Goal: Information Seeking & Learning: Learn about a topic

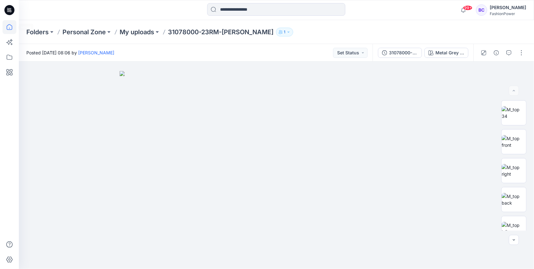
drag, startPoint x: 0, startPoint y: 0, endPoint x: 3, endPoint y: 23, distance: 23.5
click at [3, 23] on icon at bounding box center [10, 27] width 14 height 14
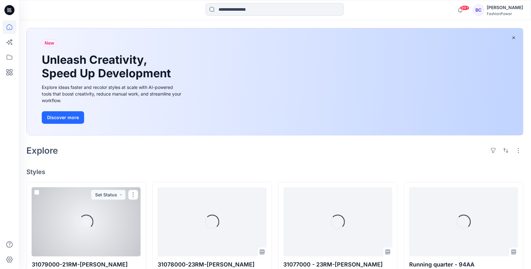
scroll to position [84, 0]
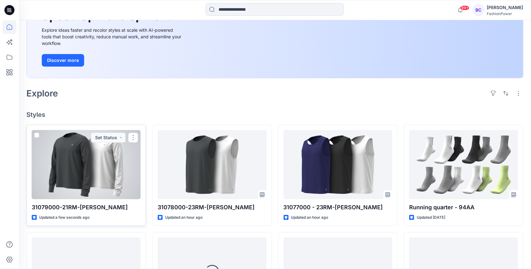
click at [37, 204] on p "31079000-21RM-[PERSON_NAME]" at bounding box center [86, 207] width 109 height 9
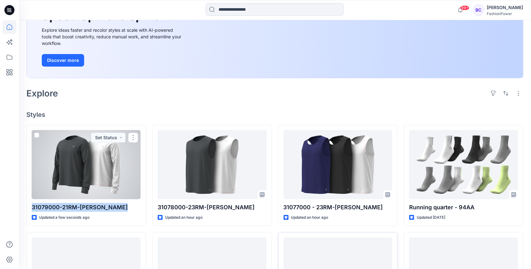
copy div "31079000-21RM-[PERSON_NAME]"
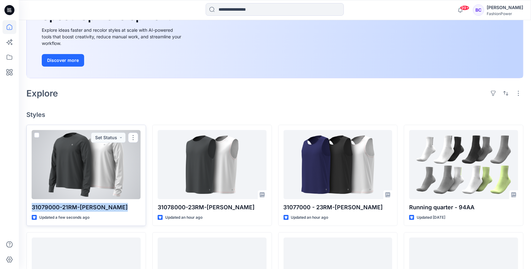
click at [66, 170] on div at bounding box center [86, 164] width 109 height 69
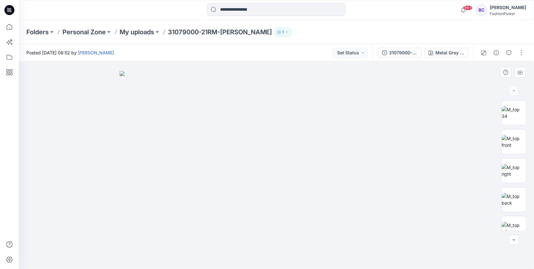
click at [263, 139] on img at bounding box center [277, 170] width 314 height 198
click at [381, 52] on button "31079000-21RM-[PERSON_NAME]" at bounding box center [400, 53] width 44 height 10
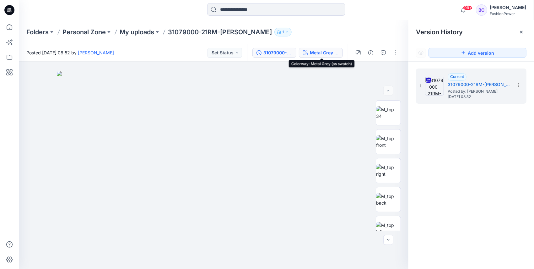
click at [312, 54] on div "Metal Grey (as swatch)" at bounding box center [324, 52] width 29 height 7
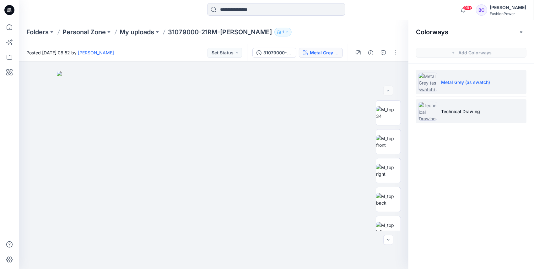
click at [482, 112] on li "Technical Drawing" at bounding box center [471, 111] width 111 height 24
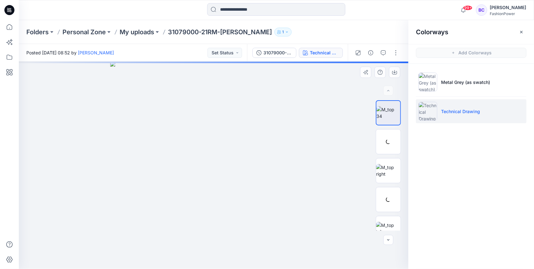
click at [233, 159] on img at bounding box center [213, 165] width 207 height 207
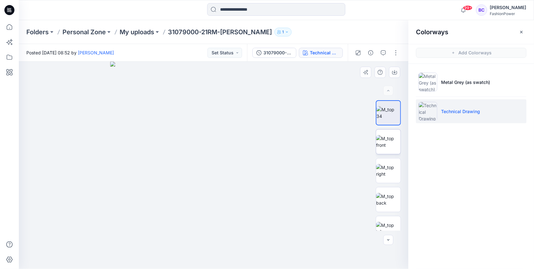
click at [398, 139] on img at bounding box center [388, 141] width 24 height 13
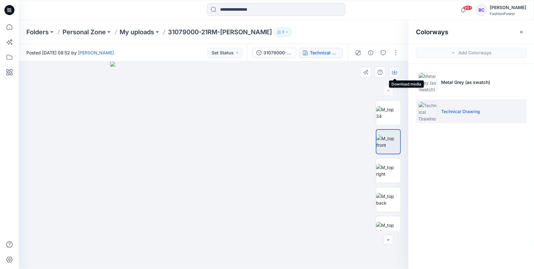
click at [397, 67] on button "button" at bounding box center [394, 72] width 11 height 11
click at [387, 155] on div at bounding box center [388, 165] width 25 height 130
click at [389, 164] on img at bounding box center [388, 170] width 24 height 13
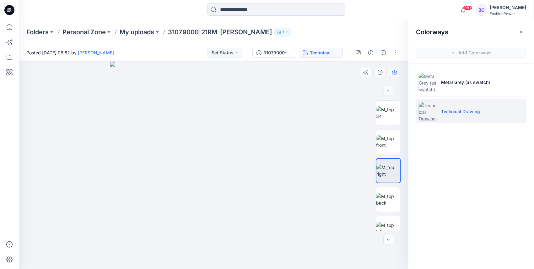
click at [398, 75] on button "button" at bounding box center [394, 72] width 11 height 11
click at [389, 205] on img at bounding box center [388, 199] width 24 height 13
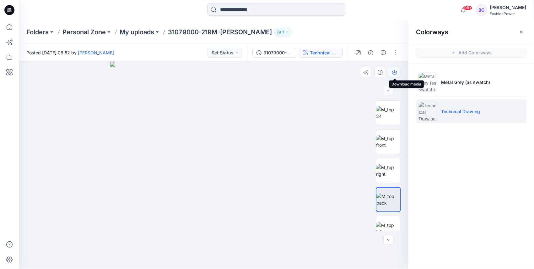
click at [398, 70] on button "button" at bounding box center [394, 72] width 11 height 11
drag, startPoint x: 386, startPoint y: 225, endPoint x: 387, endPoint y: 214, distance: 10.8
click at [386, 225] on img at bounding box center [388, 228] width 24 height 13
click at [394, 72] on icon "button" at bounding box center [394, 72] width 5 height 5
drag, startPoint x: 201, startPoint y: 129, endPoint x: 197, endPoint y: 126, distance: 4.5
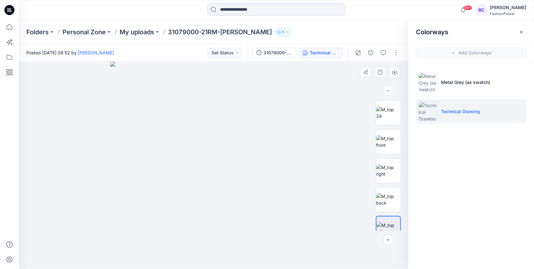
click at [200, 129] on img at bounding box center [213, 165] width 207 height 207
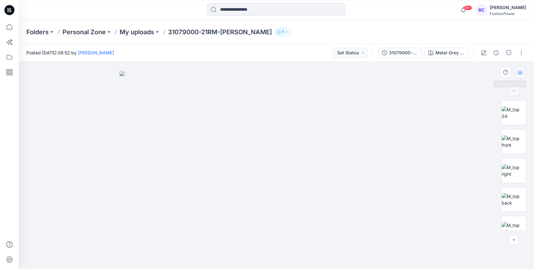
click at [520, 73] on icon "button" at bounding box center [520, 72] width 5 height 5
click at [294, 10] on input at bounding box center [276, 9] width 138 height 13
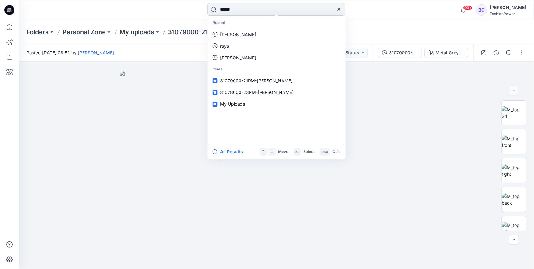
type input "*******"
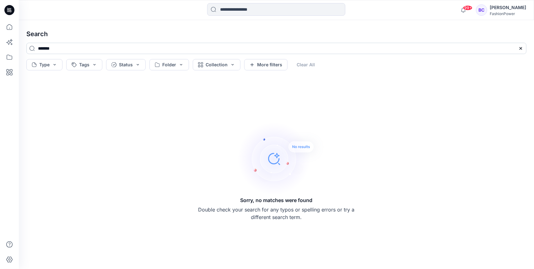
click at [102, 50] on input "*******" at bounding box center [276, 48] width 500 height 11
type input "******"
